Goal: Transaction & Acquisition: Purchase product/service

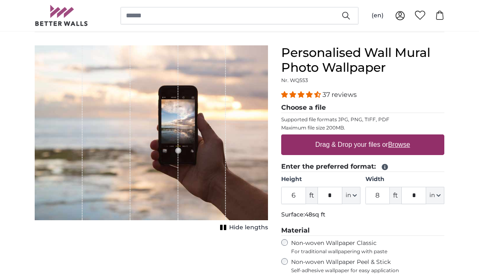
scroll to position [63, 0]
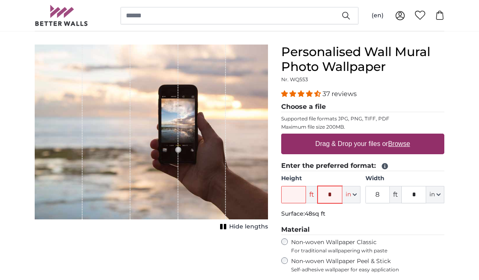
click at [331, 194] on input "*" at bounding box center [329, 194] width 25 height 17
type input "***"
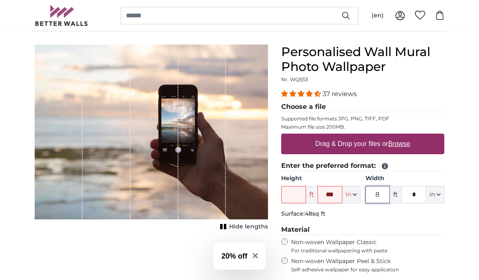
click at [383, 196] on input "8" at bounding box center [377, 194] width 25 height 17
click at [409, 195] on input "*" at bounding box center [413, 194] width 25 height 17
click at [420, 196] on input "*" at bounding box center [413, 194] width 25 height 17
type input "**"
click at [432, 228] on legend "Material" at bounding box center [362, 230] width 163 height 10
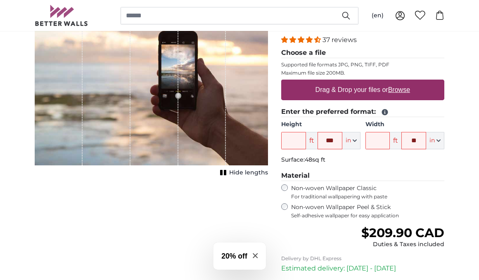
scroll to position [120, 0]
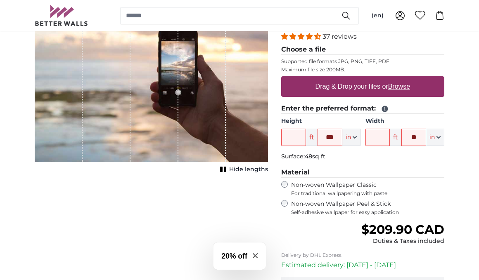
click at [366, 208] on label "Non-woven Wallpaper Peel & Stick Self-adhesive wallpaper for easy application" at bounding box center [367, 208] width 153 height 16
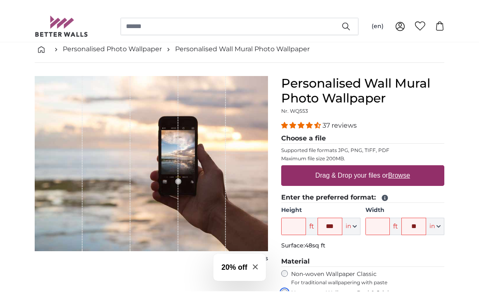
scroll to position [43, 0]
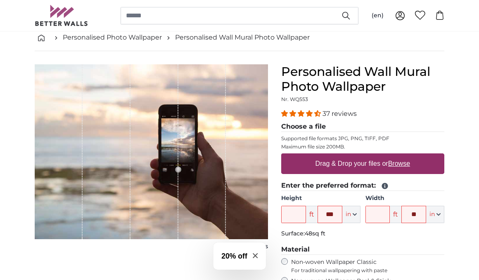
click at [383, 165] on label "Drag & Drop your files or Browse" at bounding box center [362, 164] width 101 height 17
click at [383, 156] on input "Drag & Drop your files or Browse" at bounding box center [362, 154] width 163 height 2
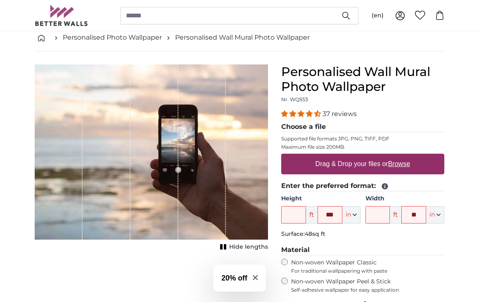
click at [331, 162] on label "Drag & Drop your files or Browse" at bounding box center [362, 164] width 101 height 17
click at [331, 156] on input "Drag & Drop your files or Browse" at bounding box center [362, 154] width 163 height 2
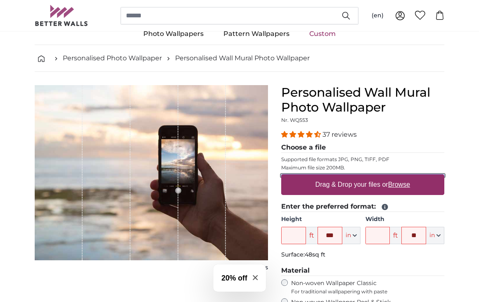
scroll to position [23, 0]
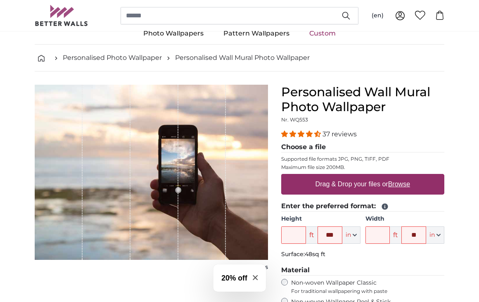
click at [310, 147] on legend "Choose a file" at bounding box center [362, 147] width 163 height 10
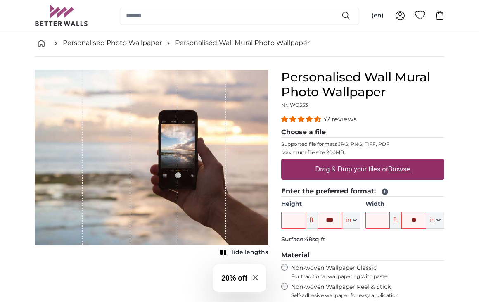
scroll to position [98, 0]
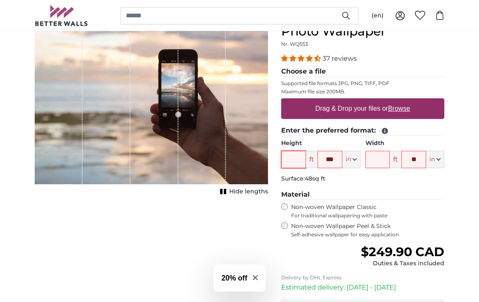
click at [300, 159] on input "Height" at bounding box center [293, 159] width 25 height 17
type input "11"
click at [337, 158] on input "***" at bounding box center [329, 159] width 25 height 17
type input "*"
click at [376, 156] on input "Width" at bounding box center [377, 159] width 25 height 17
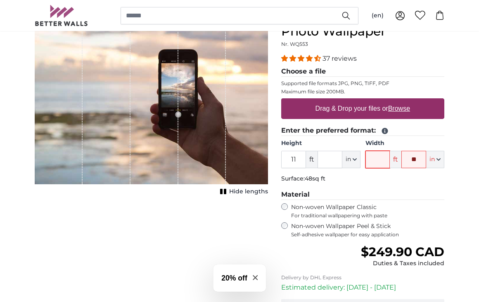
type input "5"
type input "*"
type input "9"
type input "*"
type input "9"
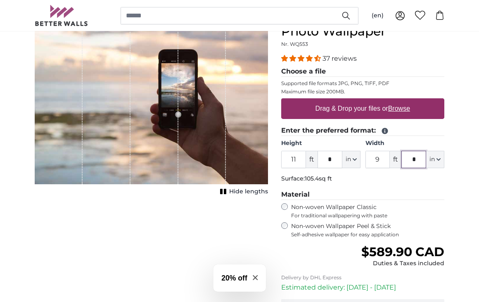
click at [417, 159] on input "*" at bounding box center [413, 159] width 25 height 17
click at [378, 156] on input "9" at bounding box center [377, 159] width 25 height 17
type input "5"
click at [414, 159] on input "*" at bounding box center [413, 159] width 25 height 17
click at [441, 193] on legend "Material" at bounding box center [362, 194] width 163 height 10
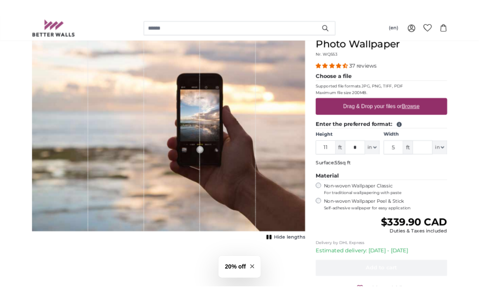
scroll to position [90, 0]
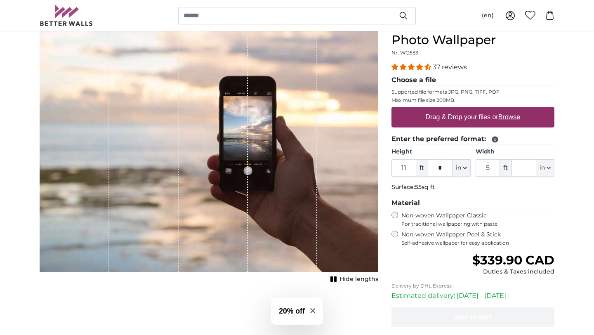
click at [478, 119] on u "Browse" at bounding box center [509, 116] width 22 height 7
click at [478, 109] on input "Drag & Drop your files or Browse" at bounding box center [473, 108] width 163 height 2
